Goal: Navigation & Orientation: Find specific page/section

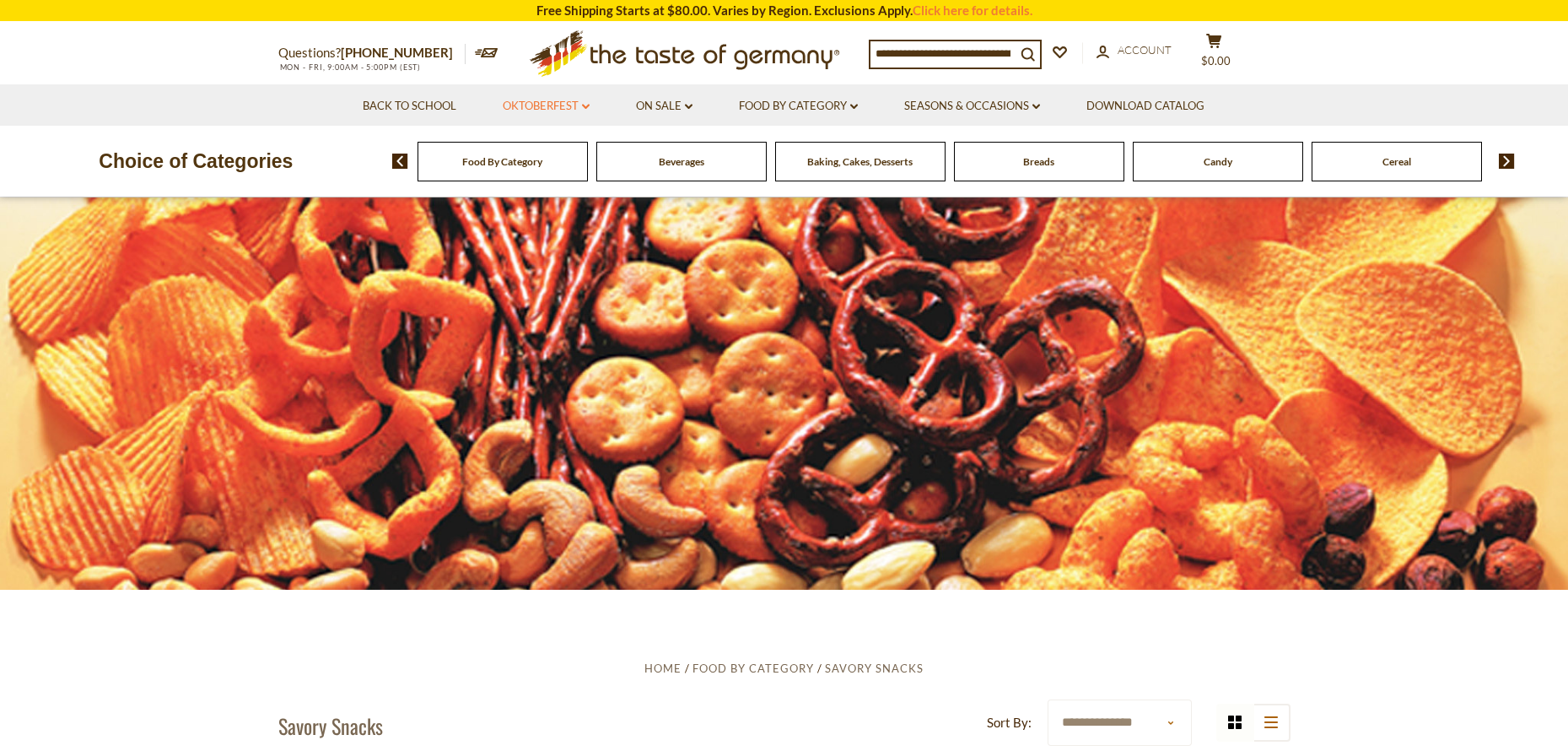
click at [571, 105] on link "Oktoberfest dropdown_arrow" at bounding box center [547, 106] width 87 height 19
click at [543, 146] on link "All Oktoberfest" at bounding box center [537, 149] width 87 height 15
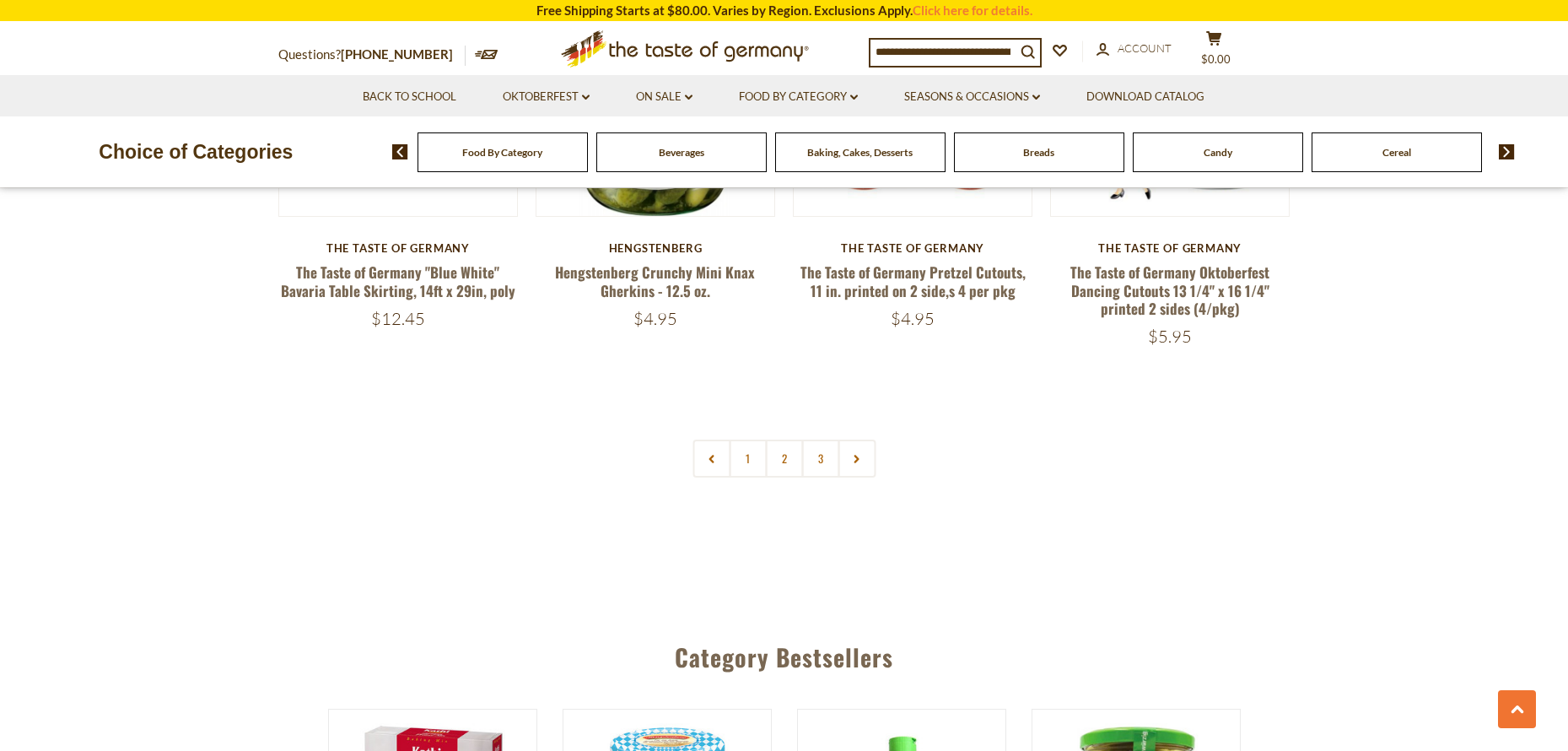
scroll to position [4556, 0]
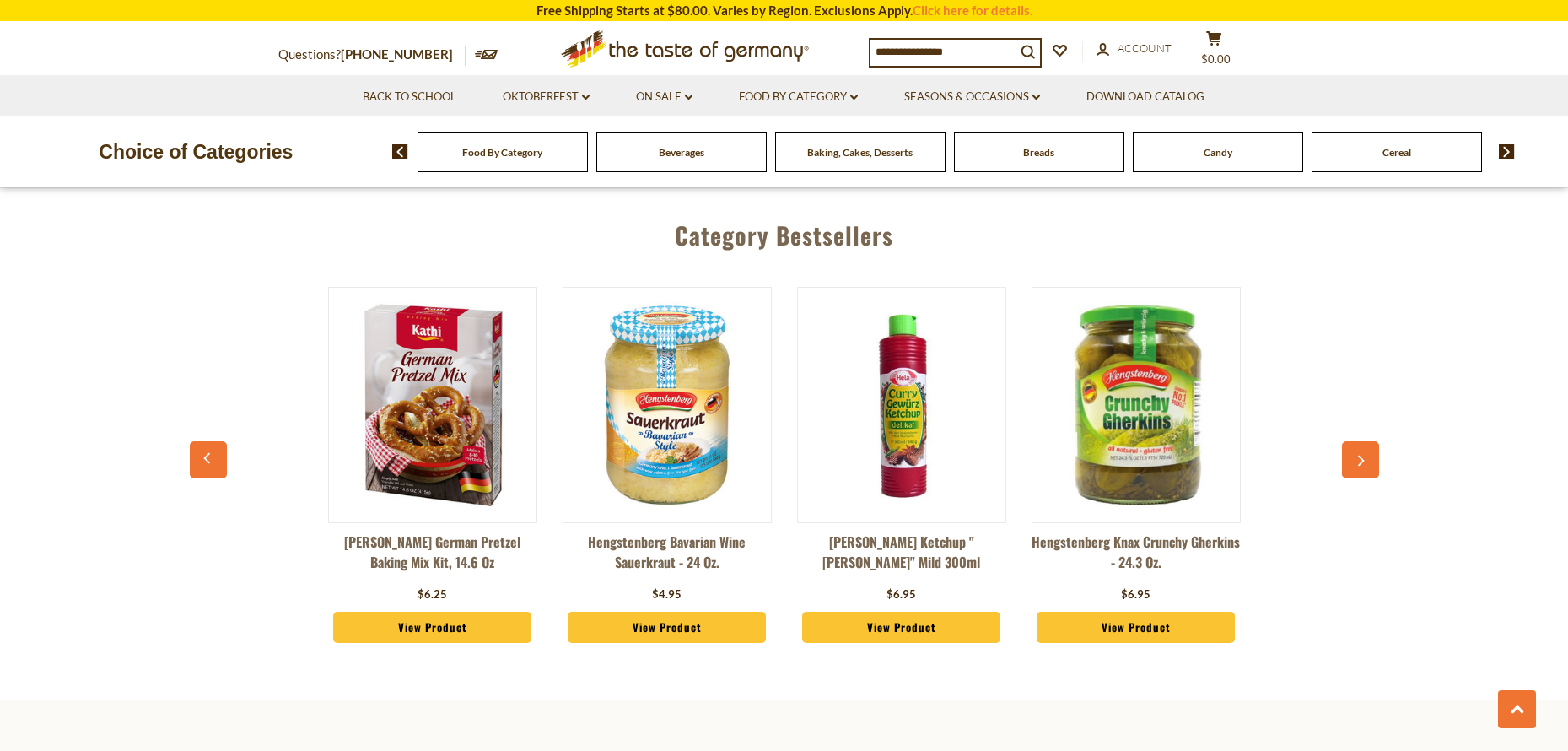
click at [1358, 455] on icon "button" at bounding box center [1360, 460] width 11 height 11
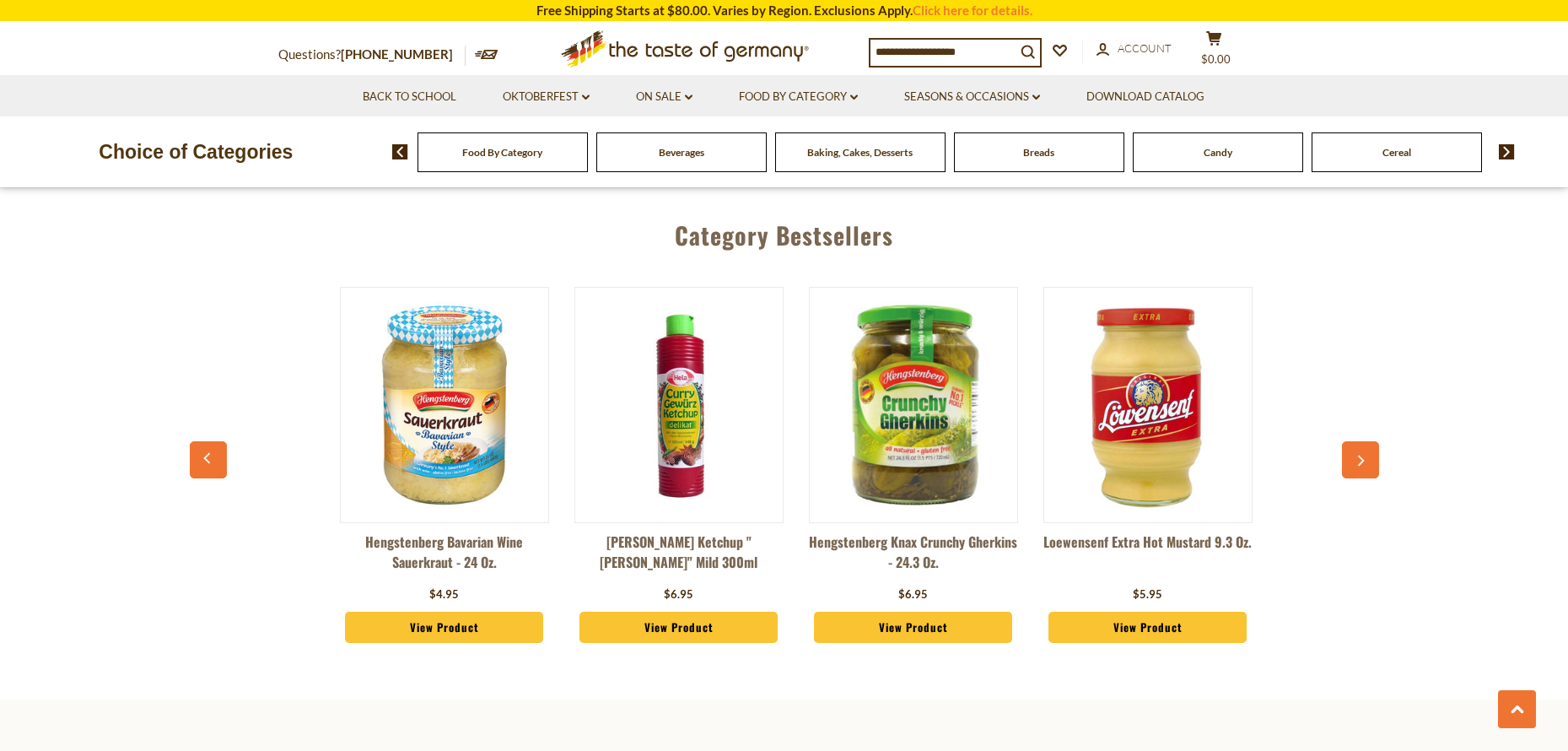
scroll to position [0, 234]
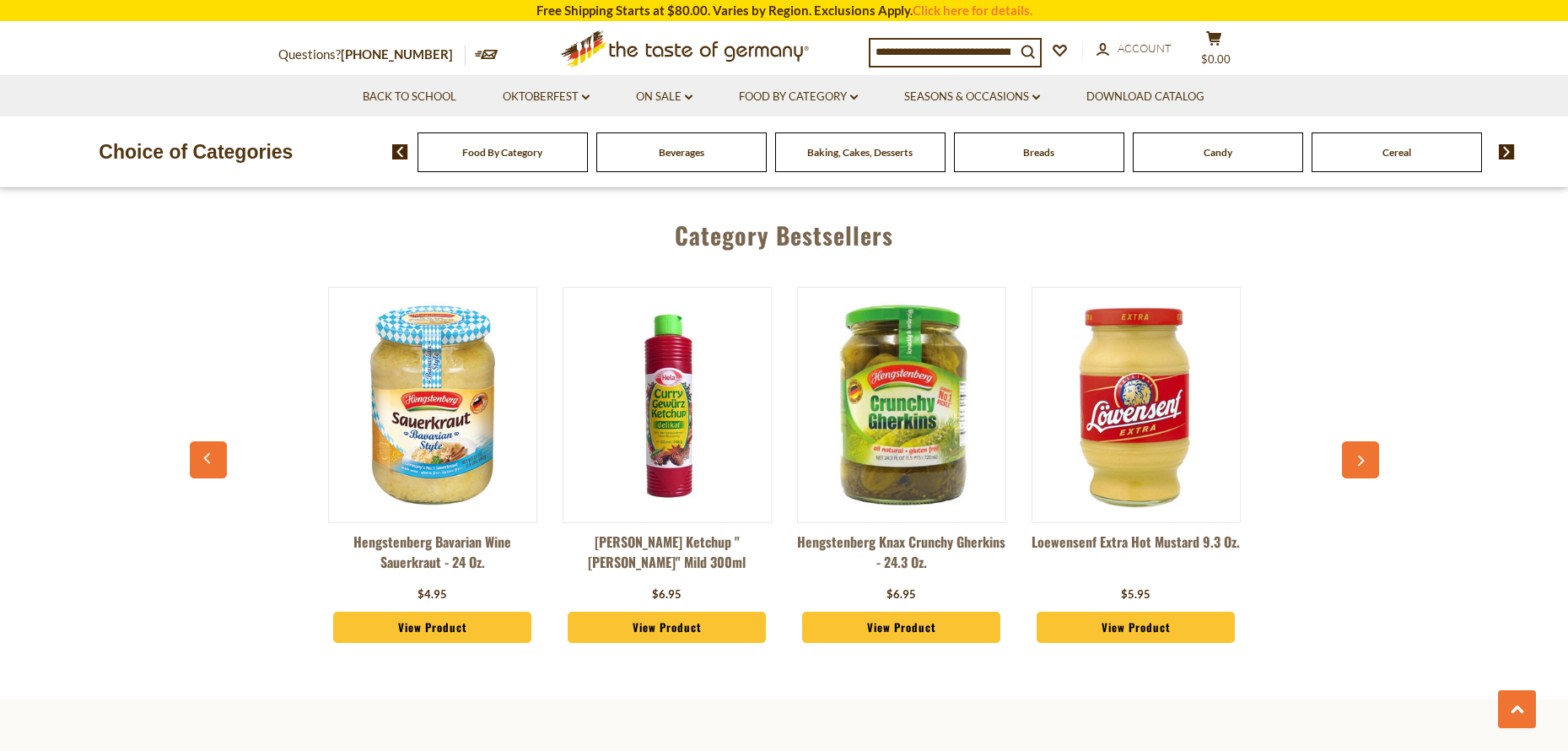
click at [1362, 455] on icon "button" at bounding box center [1360, 460] width 11 height 11
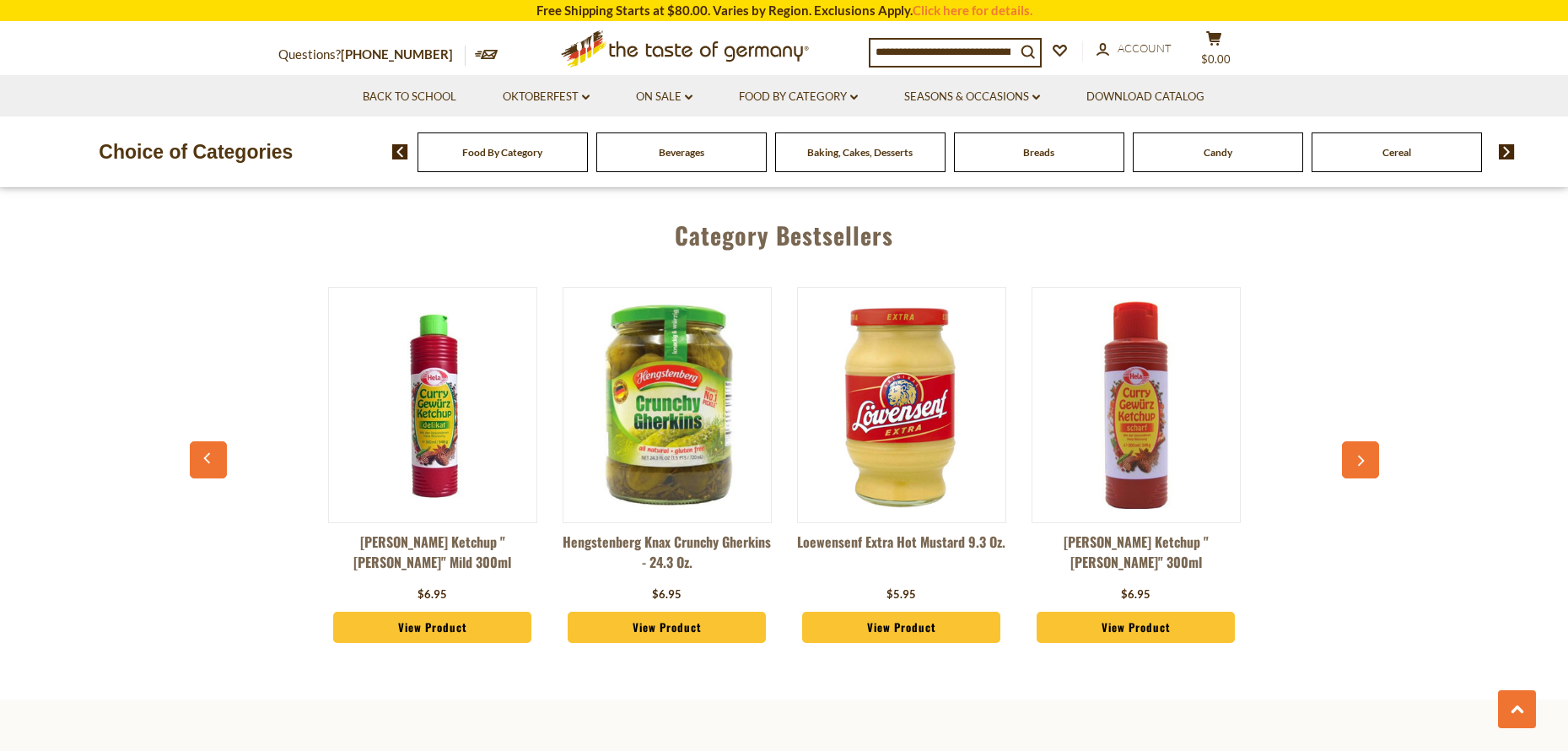
click at [1362, 455] on icon "button" at bounding box center [1360, 460] width 11 height 11
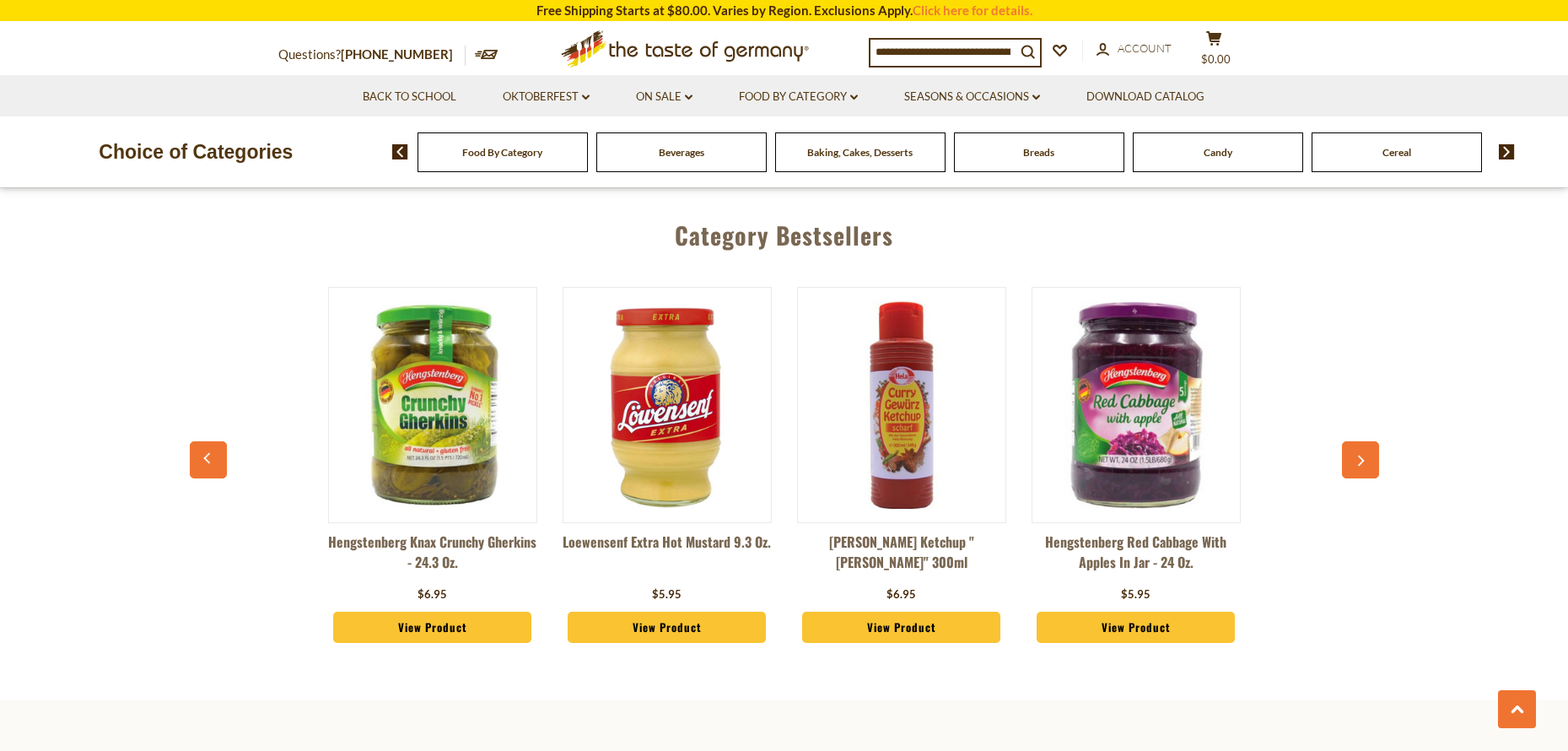
click at [1362, 455] on icon "button" at bounding box center [1360, 460] width 11 height 11
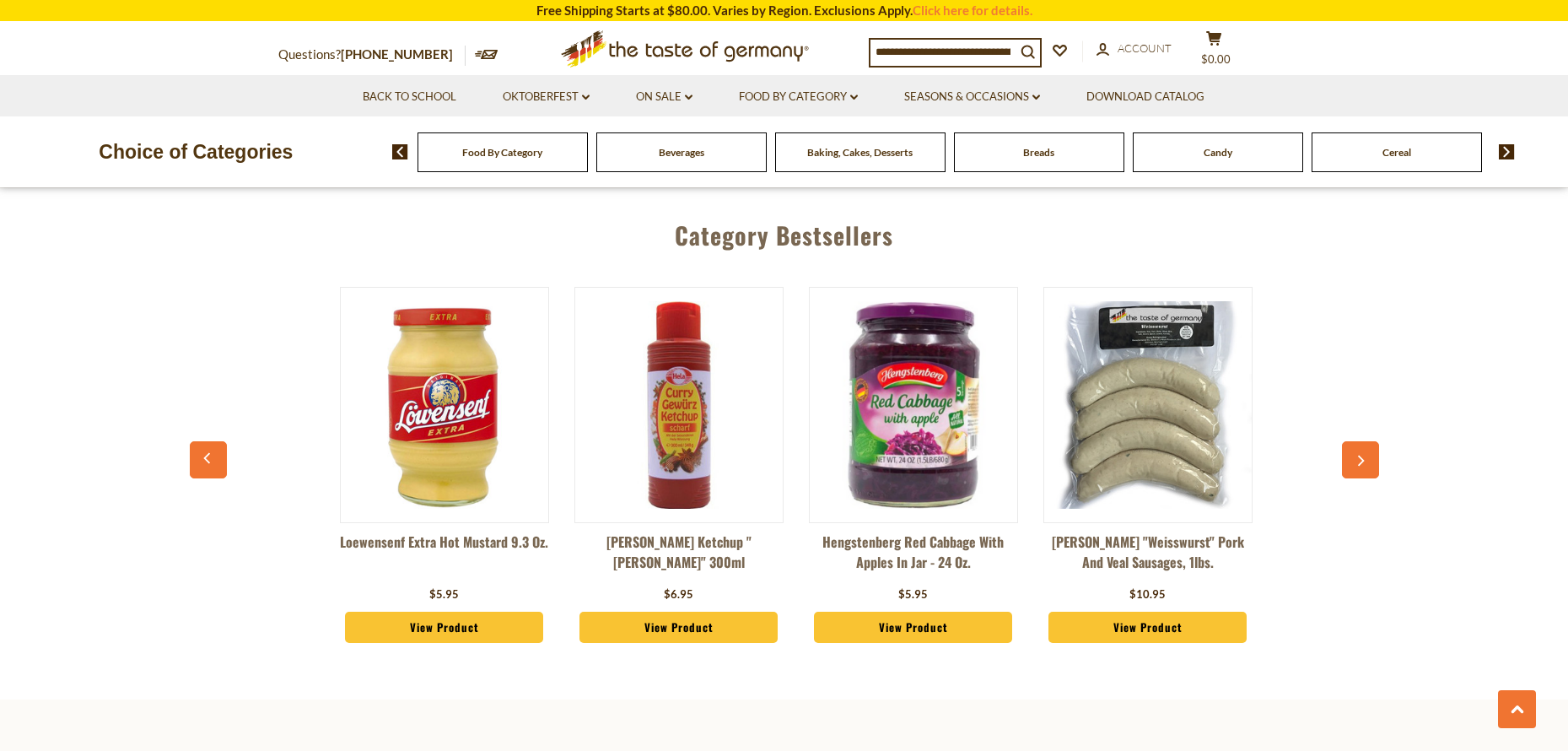
scroll to position [0, 938]
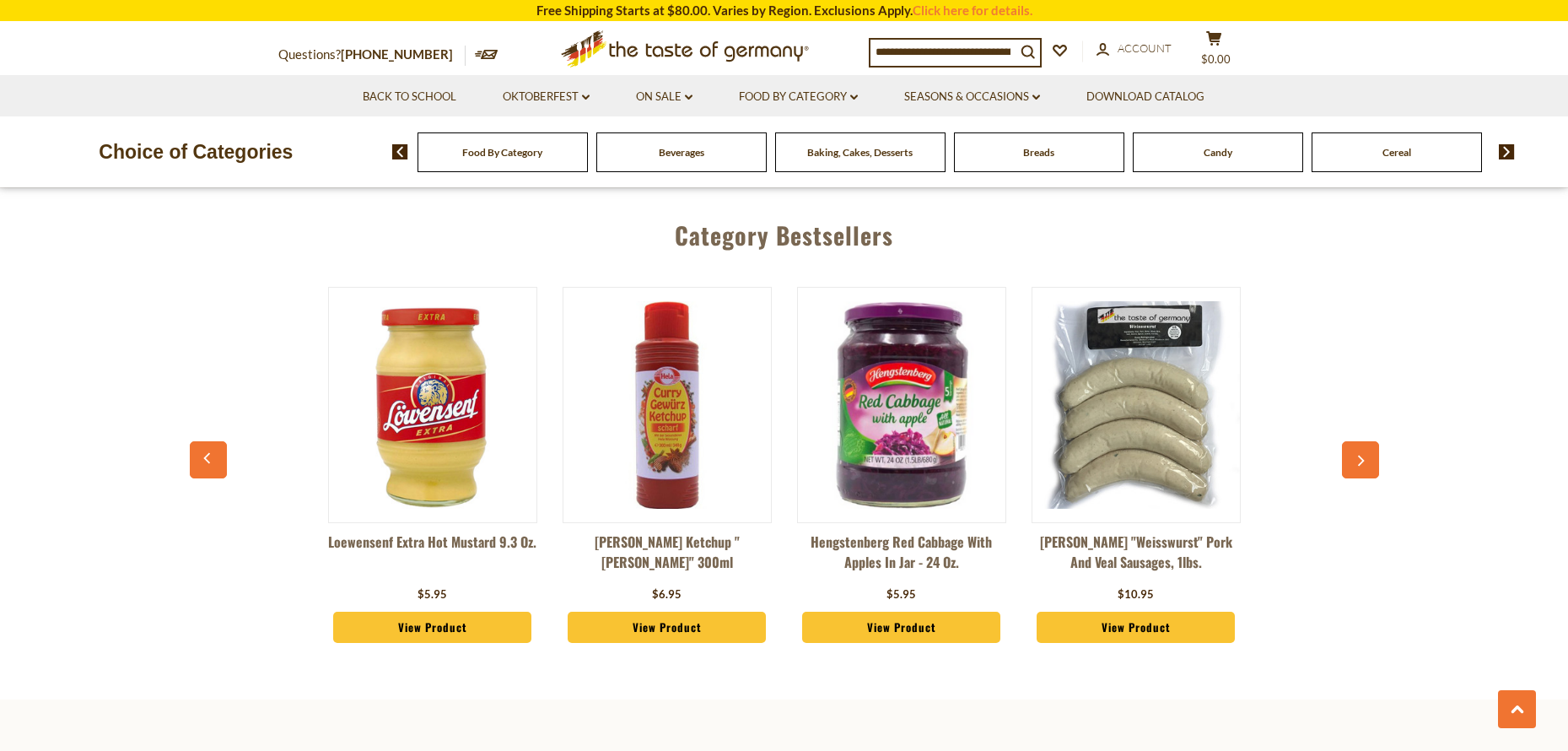
click at [1365, 455] on icon "button" at bounding box center [1360, 460] width 11 height 11
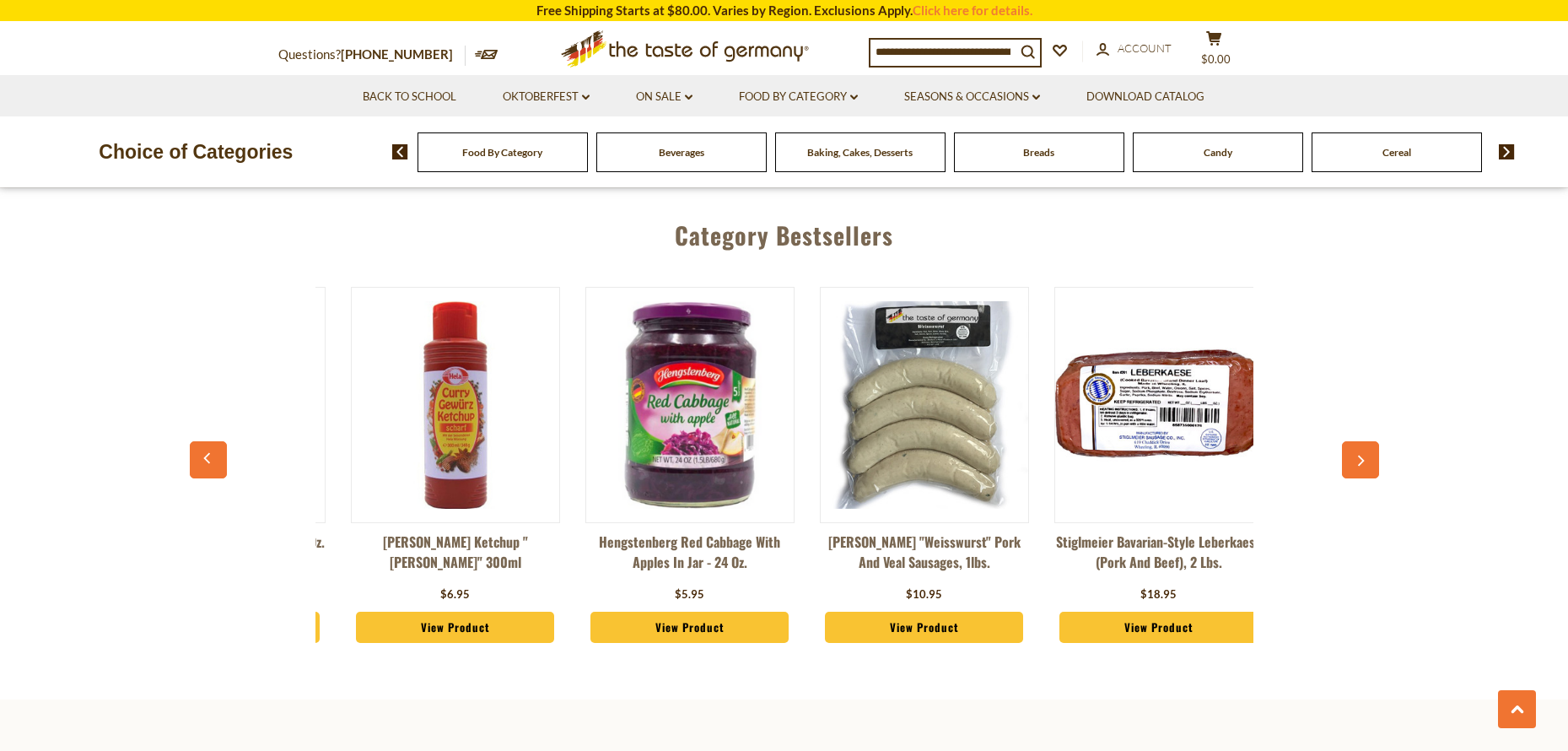
scroll to position [0, 1173]
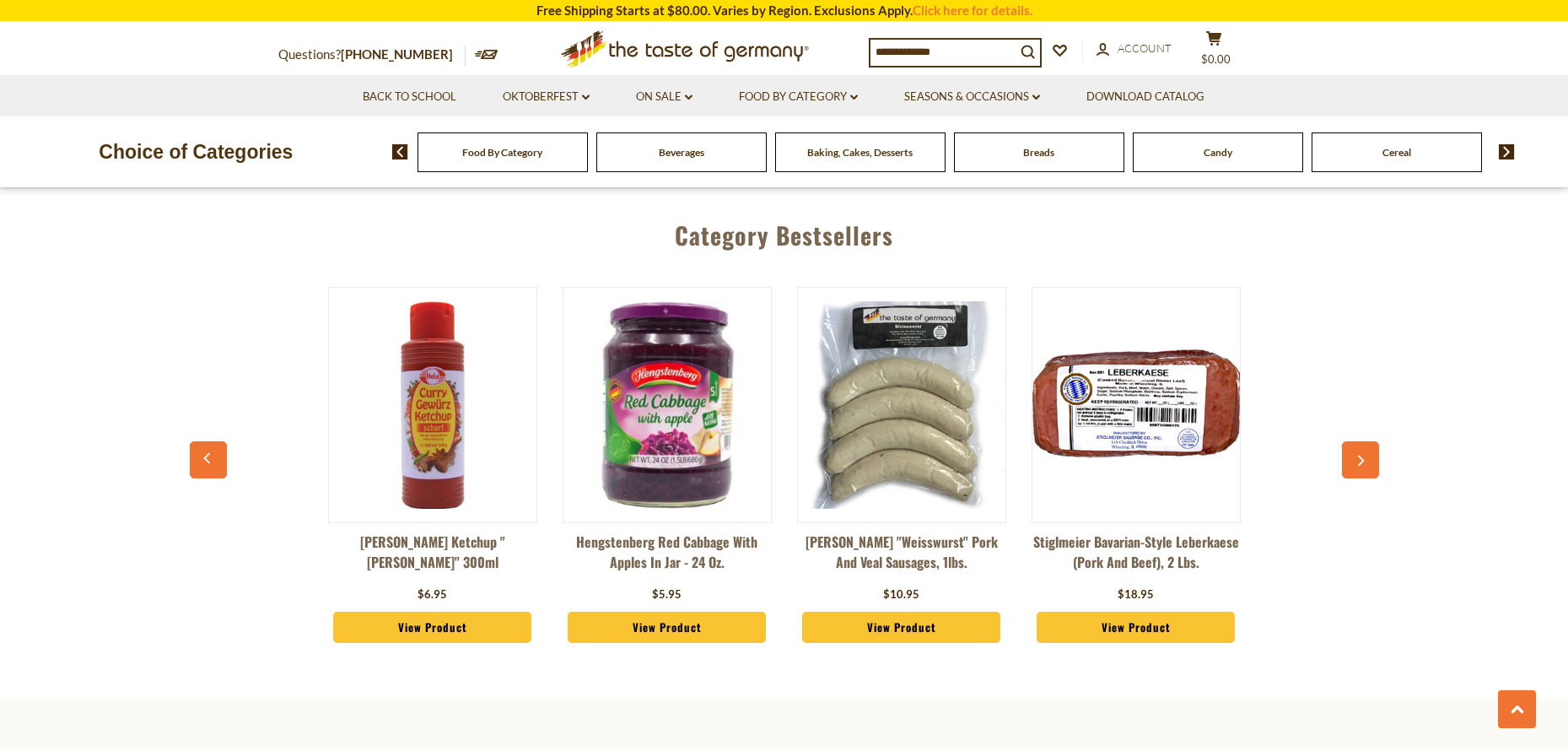
click at [1365, 455] on icon "button" at bounding box center [1360, 460] width 11 height 11
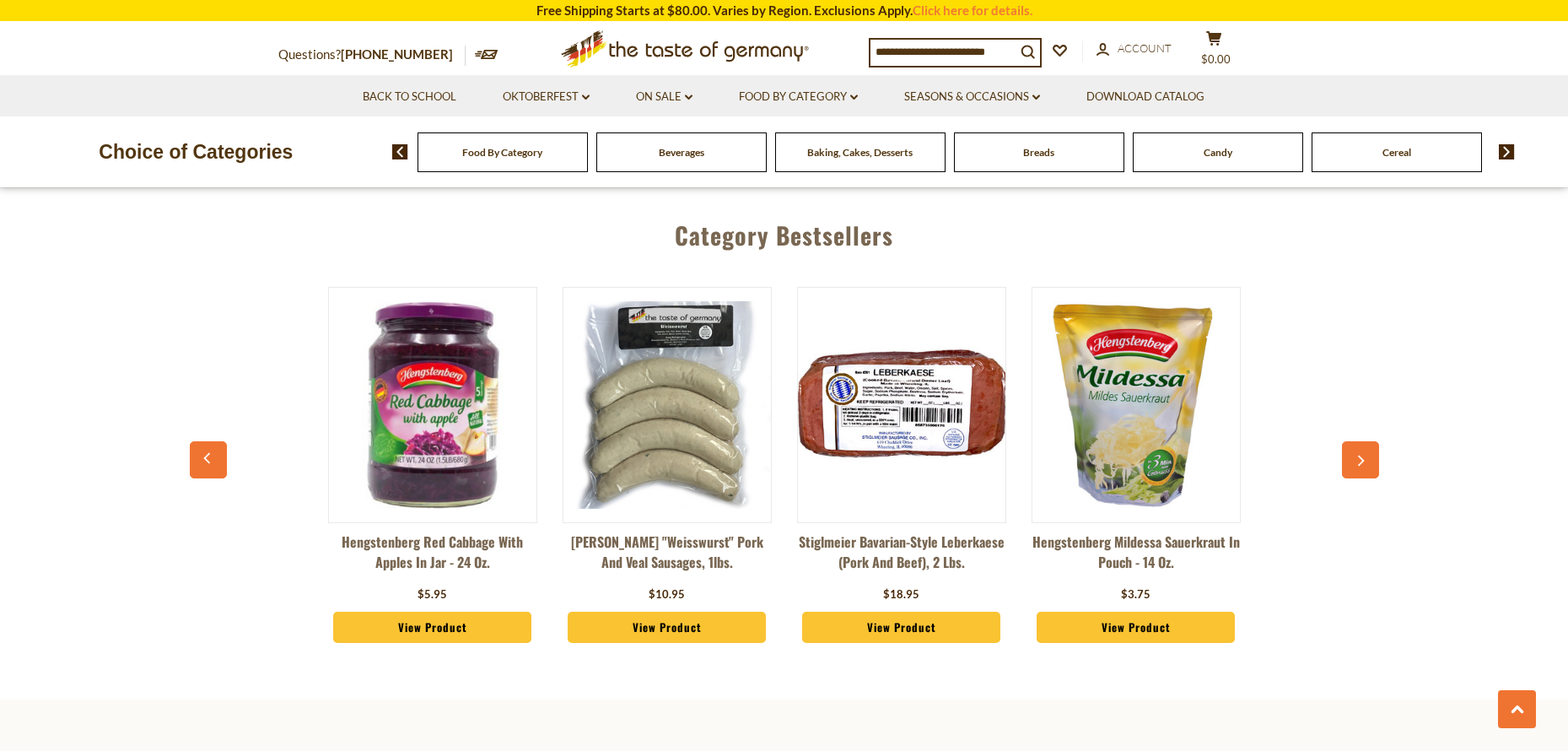
click at [1365, 455] on icon "button" at bounding box center [1360, 460] width 11 height 11
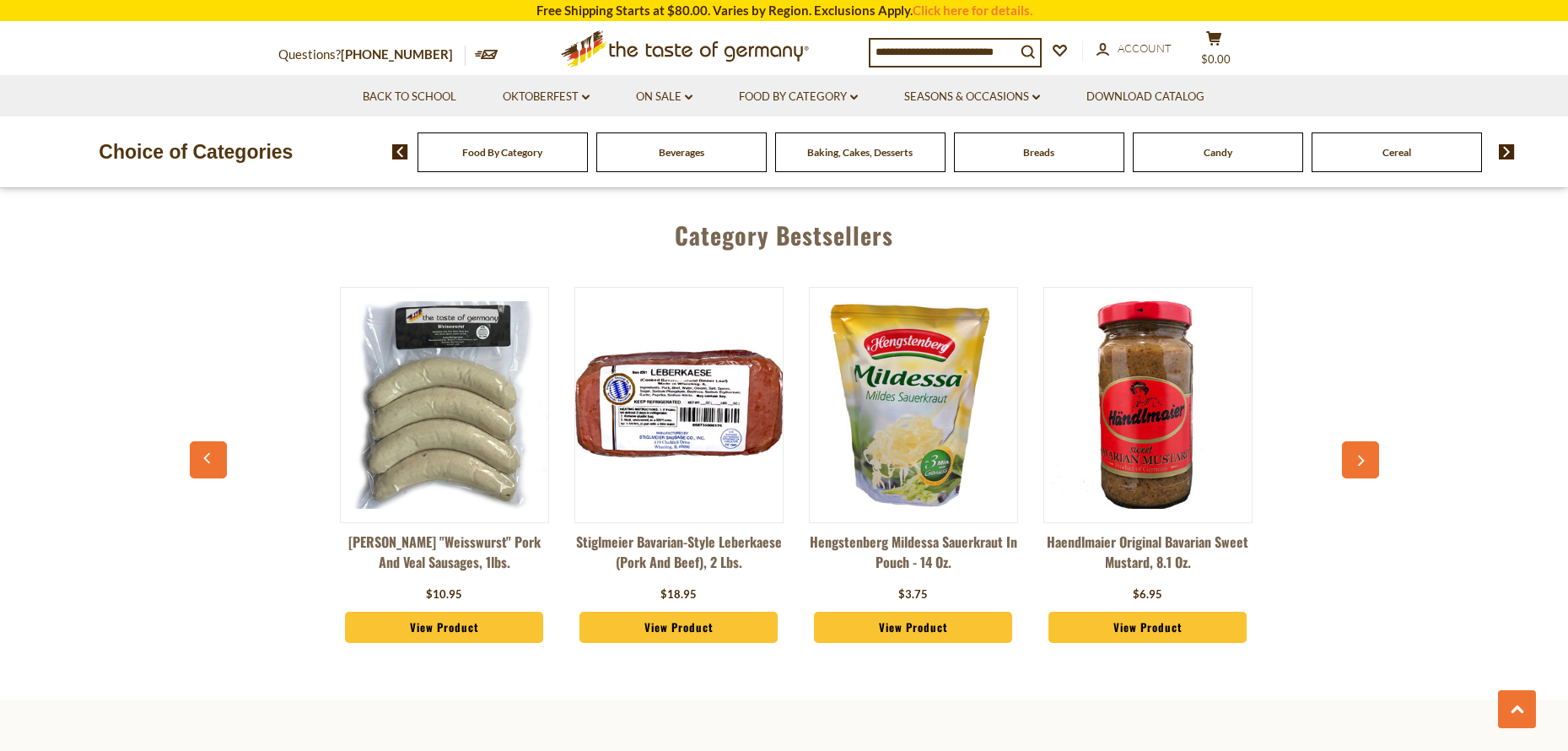
scroll to position [0, 1641]
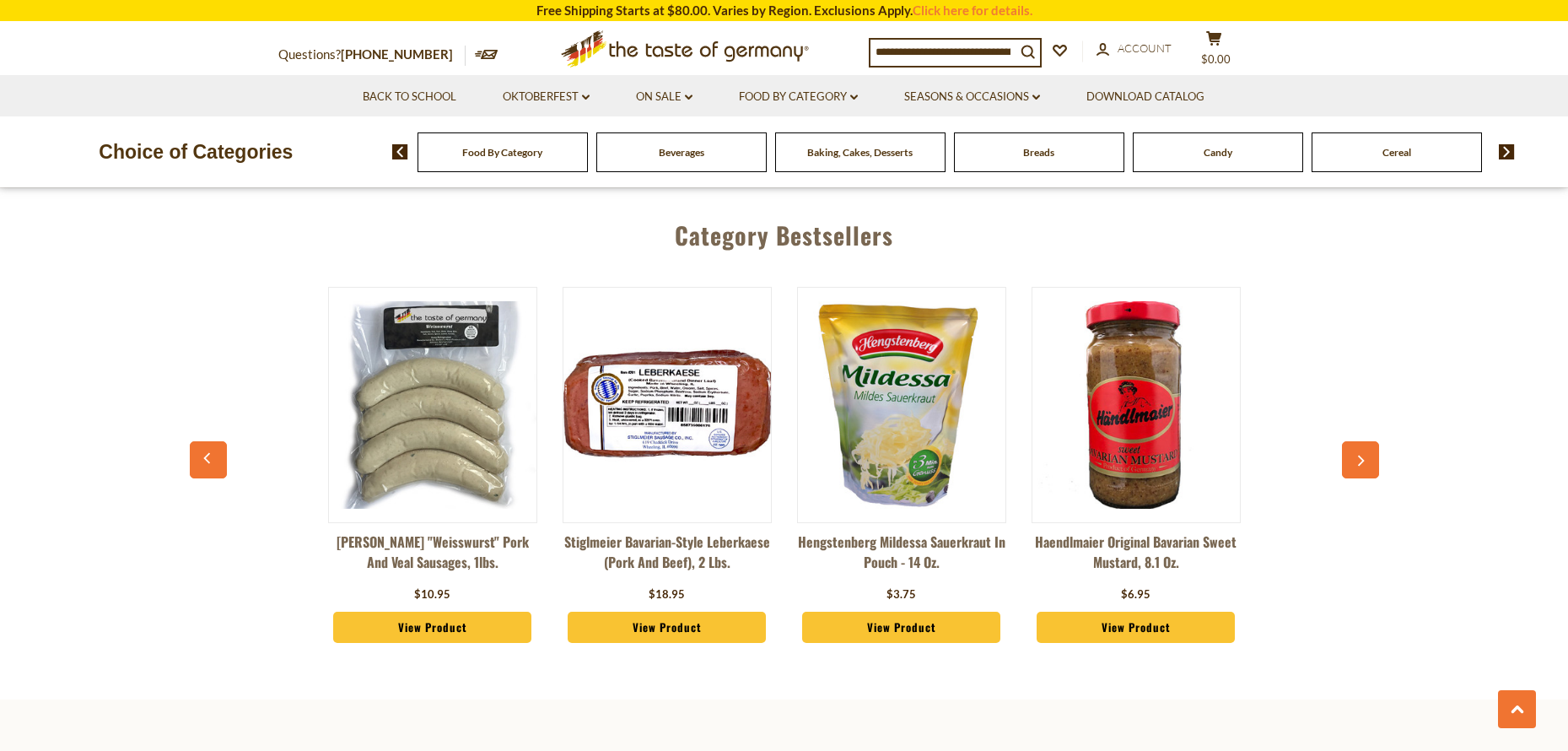
click at [1365, 455] on icon "button" at bounding box center [1360, 460] width 11 height 11
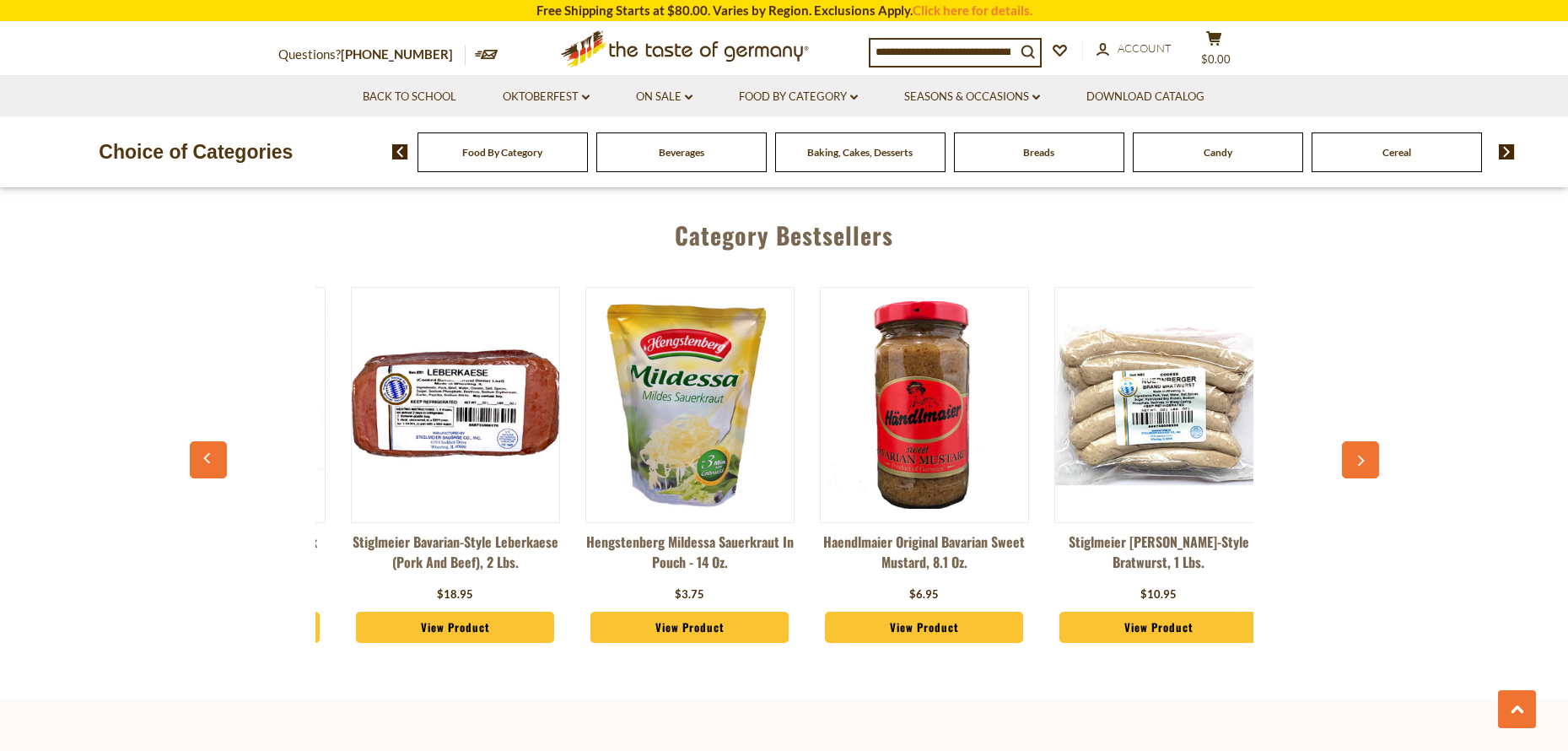
scroll to position [0, 1877]
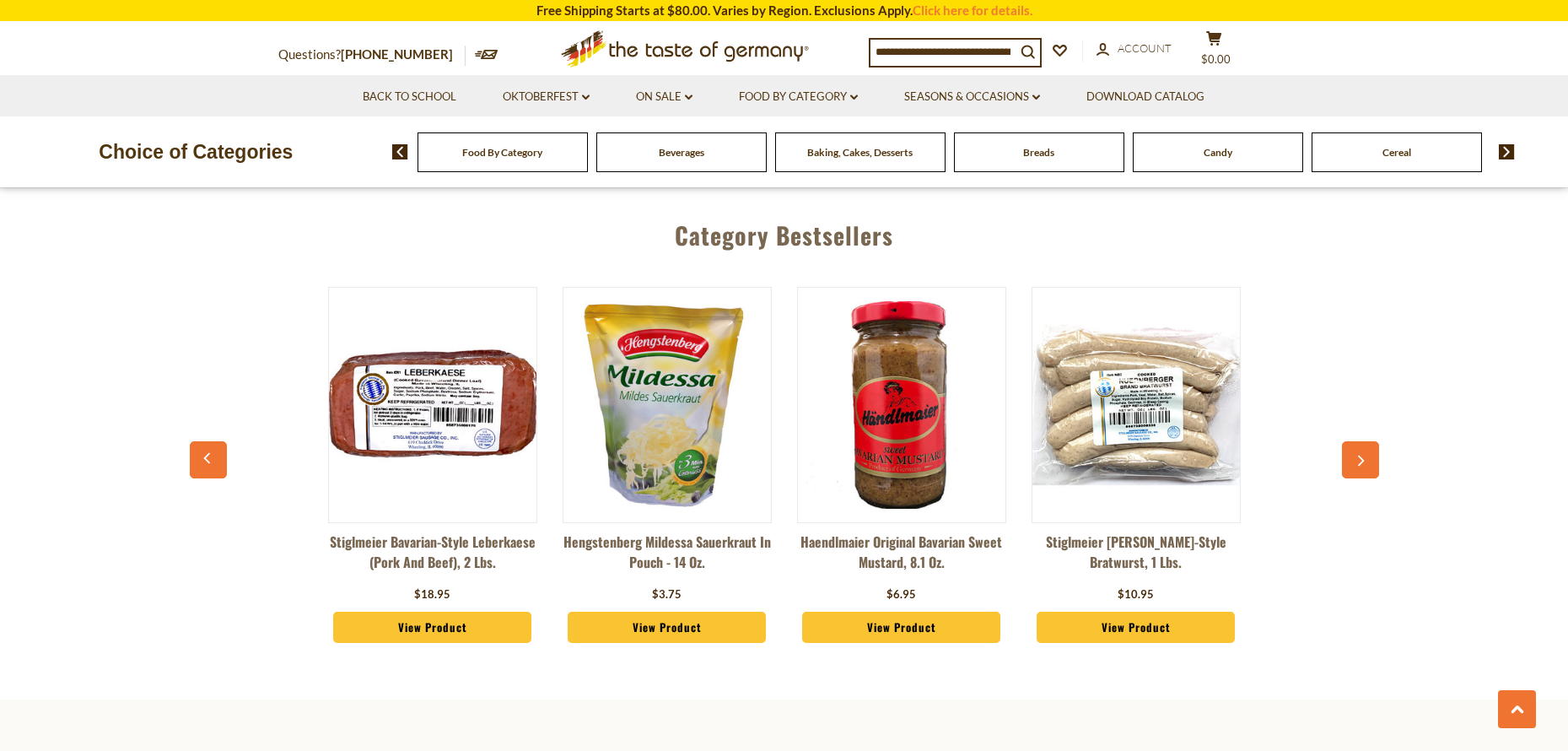
click at [1365, 455] on icon "button" at bounding box center [1360, 460] width 11 height 11
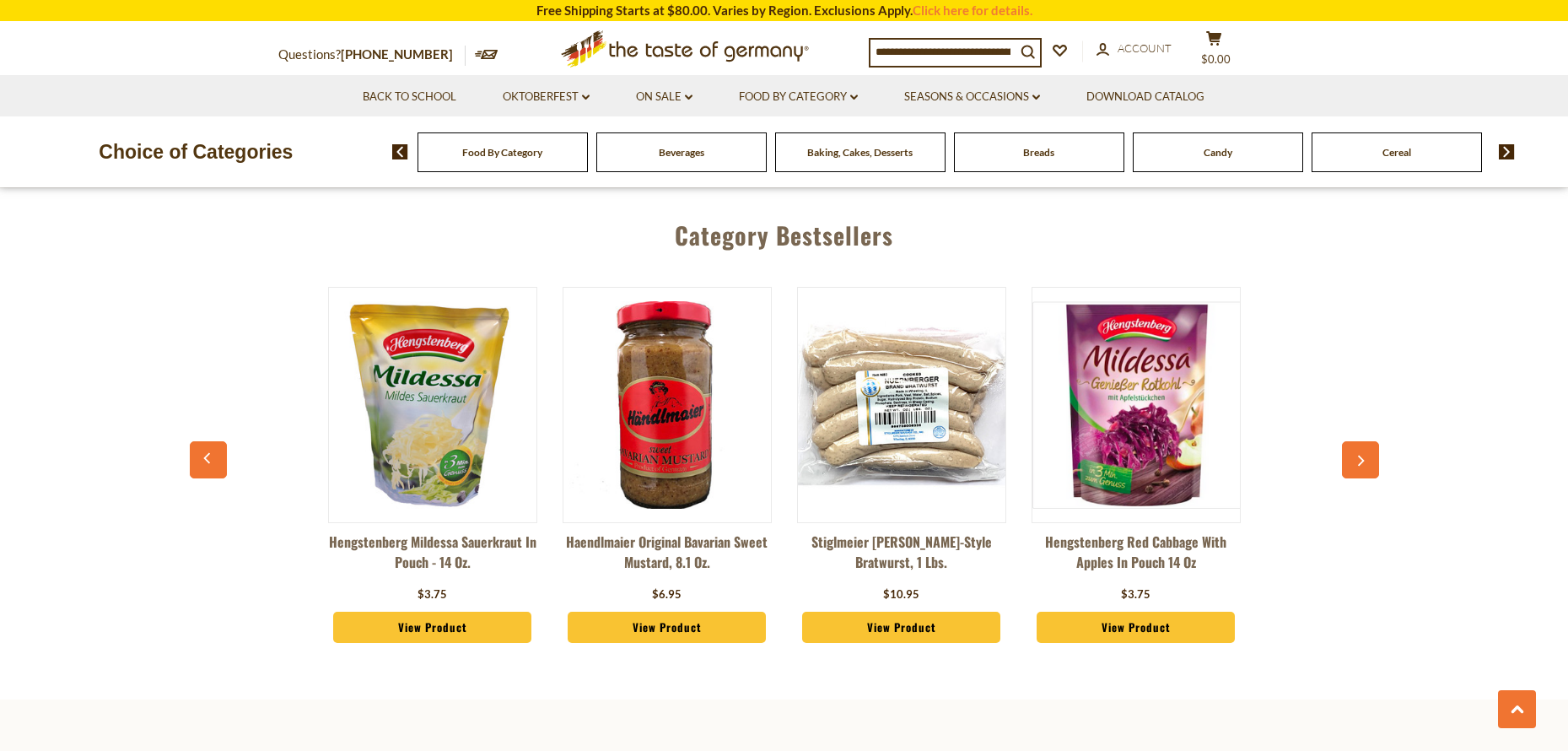
click at [1365, 455] on icon "button" at bounding box center [1360, 460] width 11 height 11
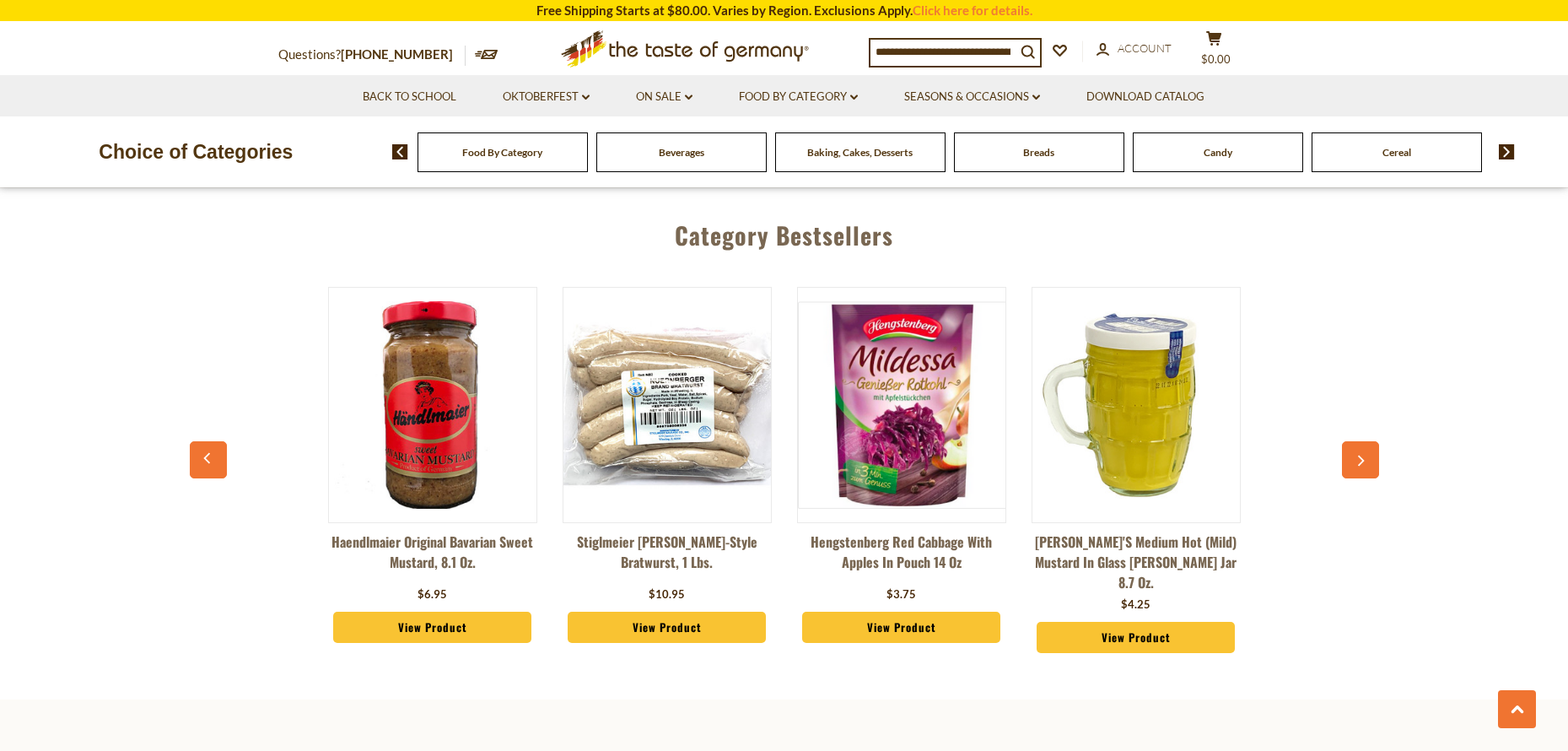
click at [1365, 455] on icon "button" at bounding box center [1360, 460] width 11 height 11
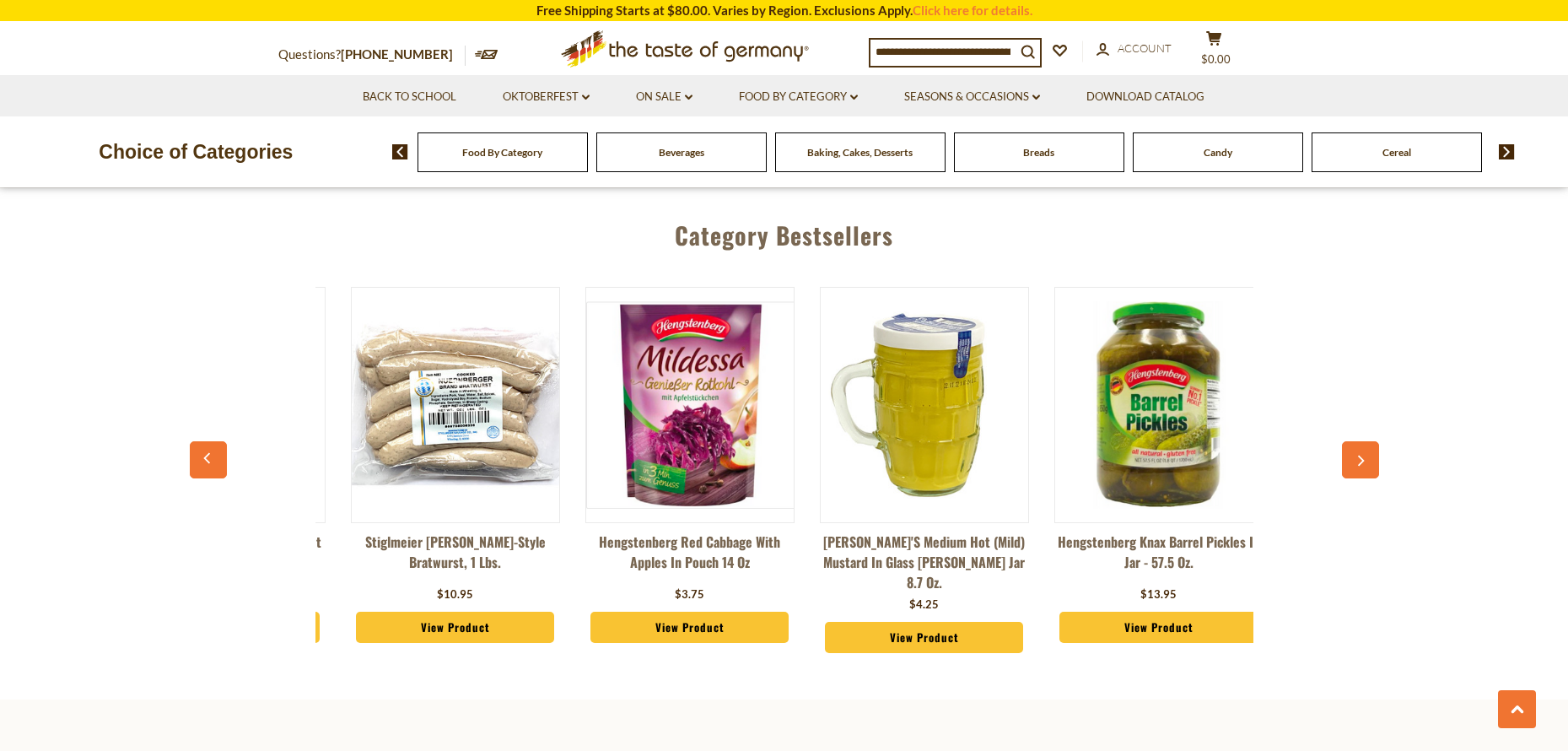
scroll to position [0, 2580]
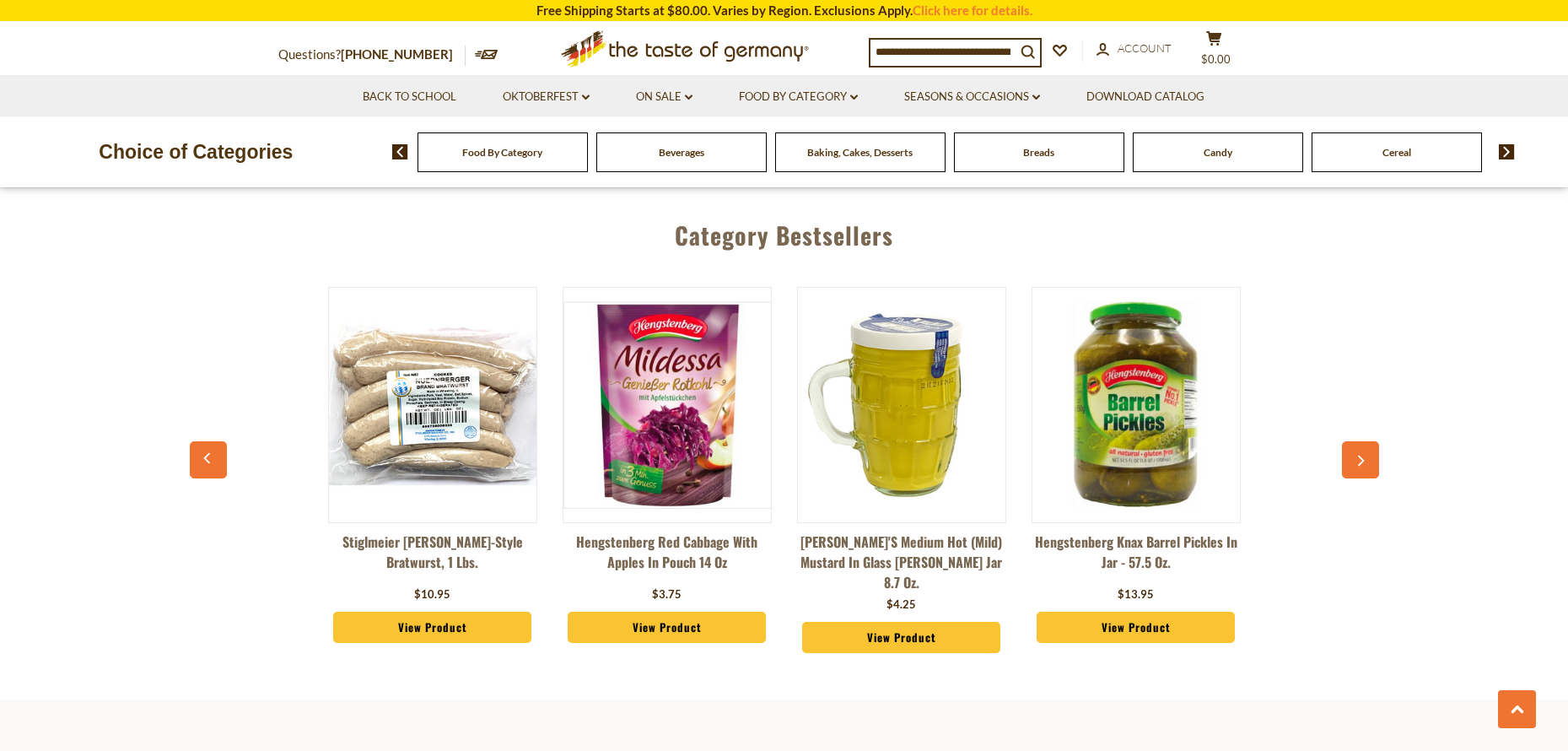
click at [1365, 455] on icon "button" at bounding box center [1360, 460] width 11 height 11
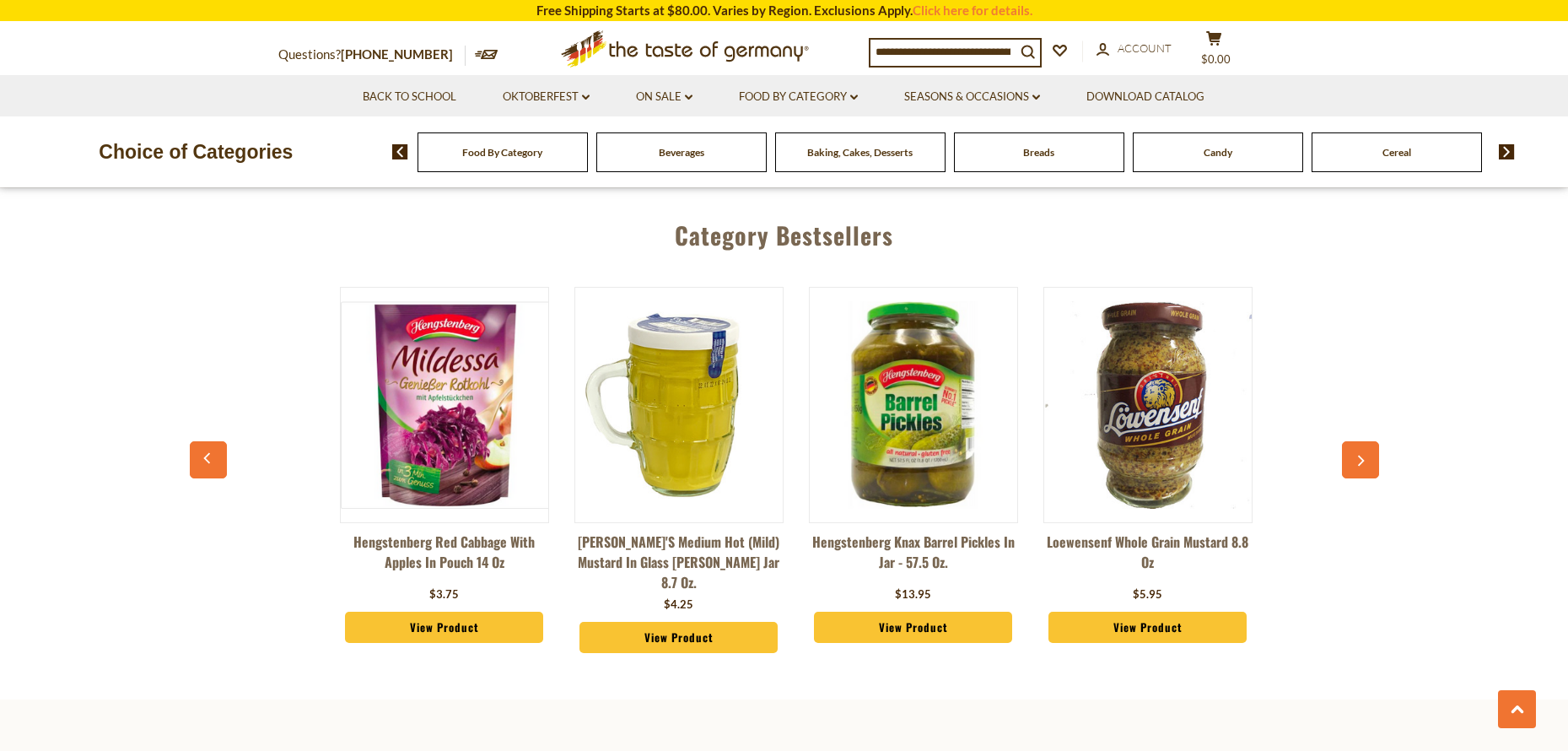
scroll to position [0, 2814]
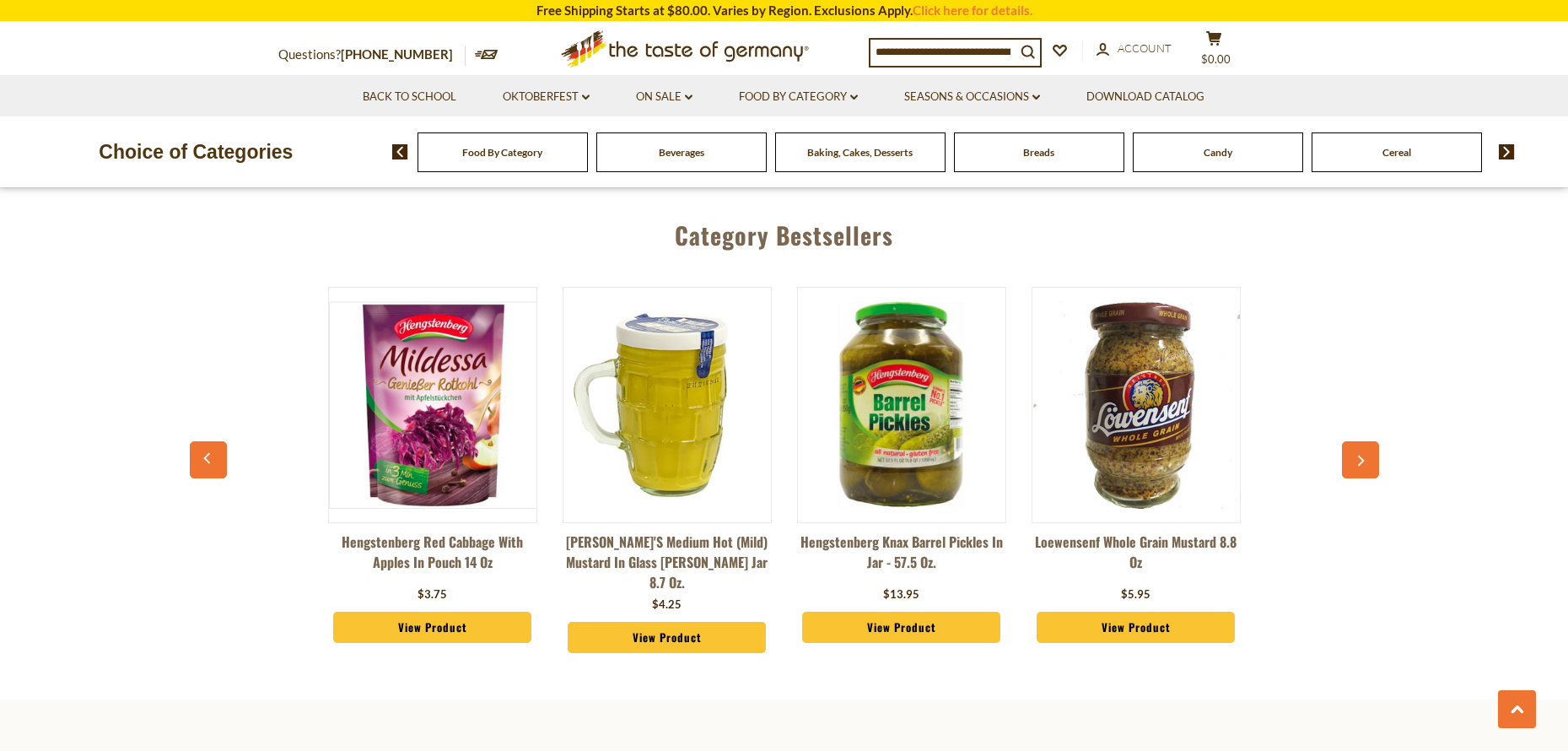
click at [1365, 455] on icon "button" at bounding box center [1360, 460] width 11 height 11
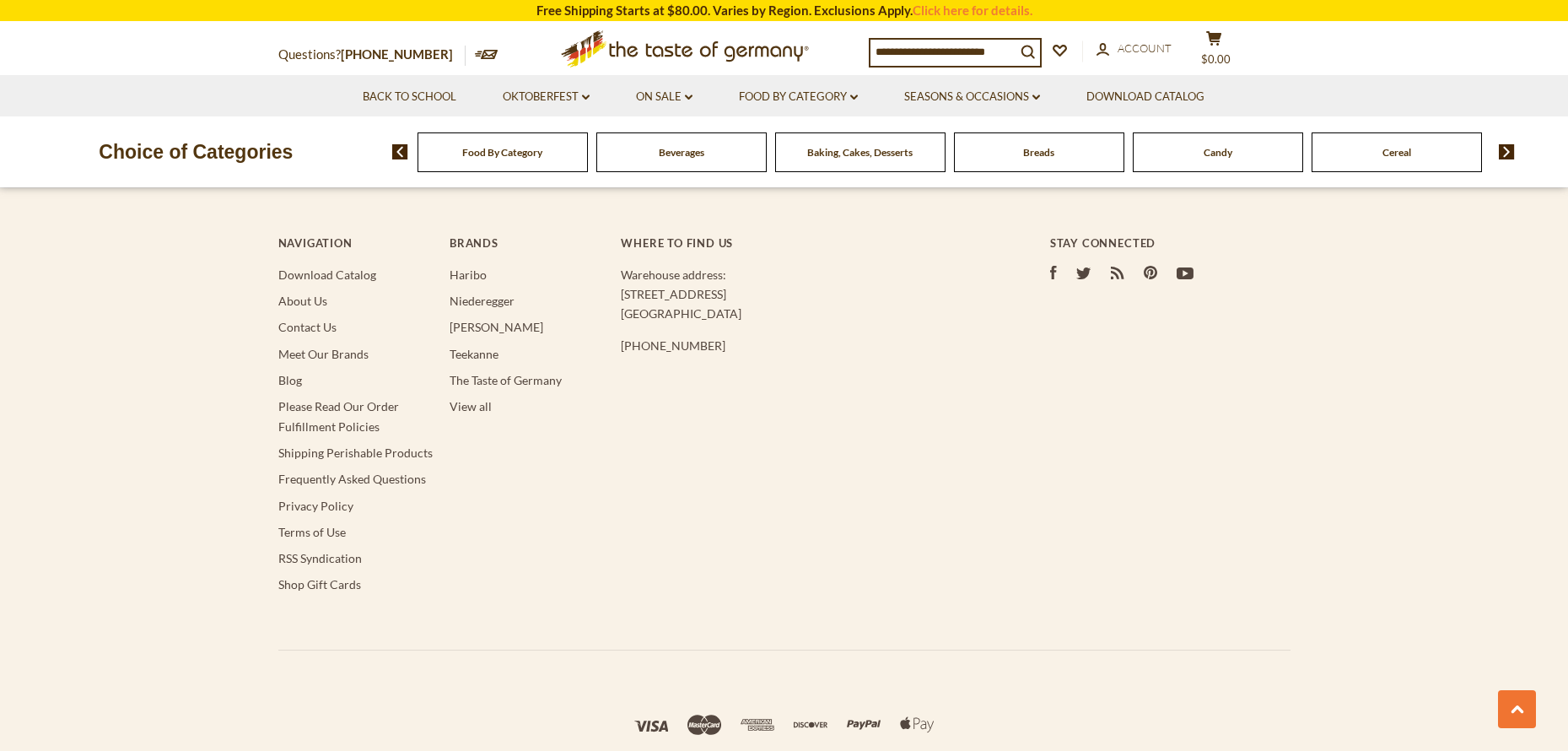
scroll to position [5326, 0]
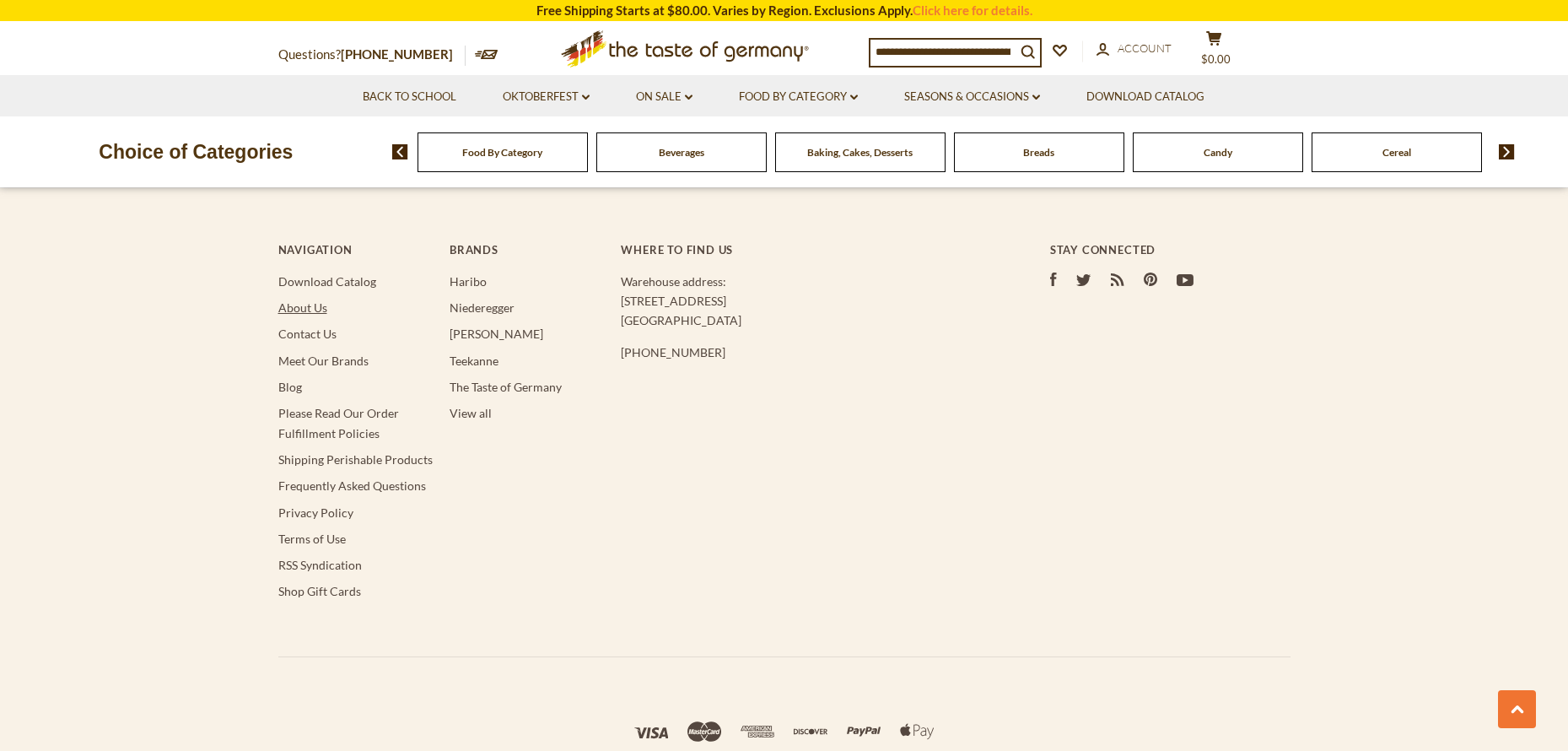
click at [305, 301] on link "About Us" at bounding box center [302, 308] width 49 height 14
